Goal: Find specific page/section: Find specific page/section

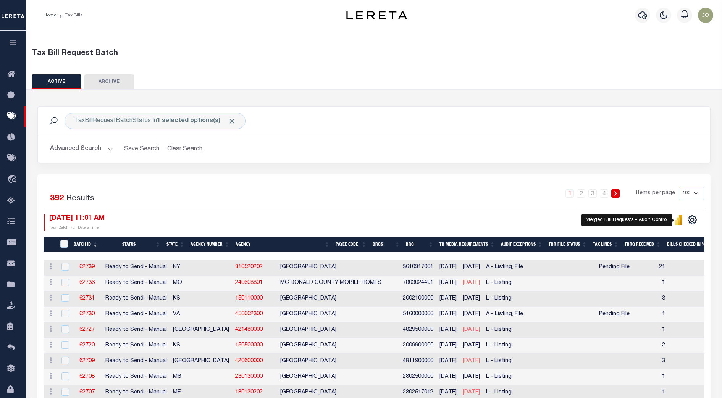
click at [10, 42] on icon "button" at bounding box center [13, 42] width 9 height 7
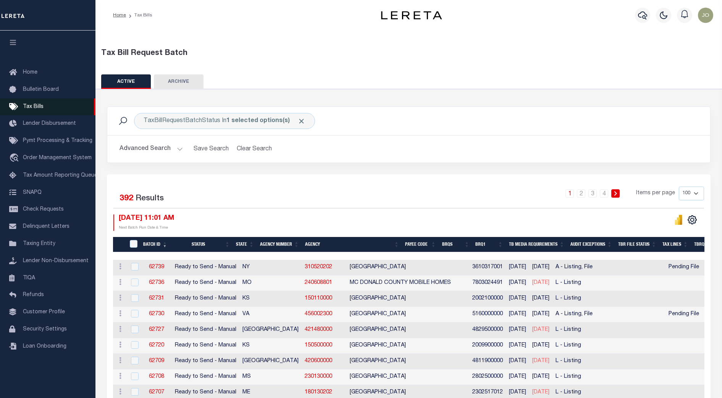
click at [40, 105] on span "Tax Bills" at bounding box center [33, 106] width 21 height 5
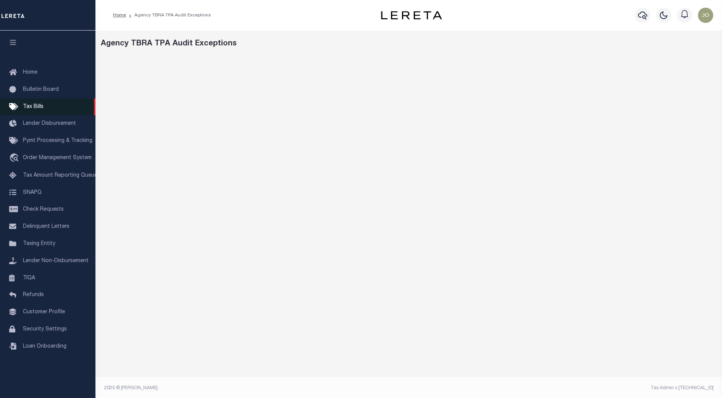
click at [38, 109] on span "Tax Bills" at bounding box center [33, 106] width 21 height 5
